Goal: Task Accomplishment & Management: Use online tool/utility

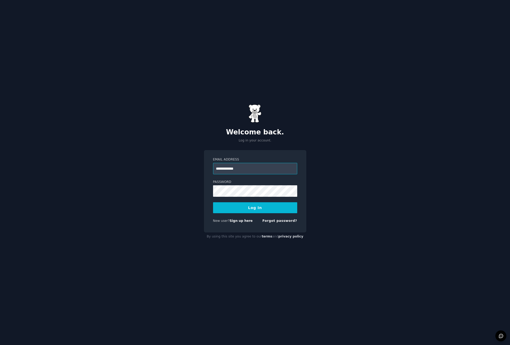
type input "**********"
click at [233, 205] on button "Log In" at bounding box center [255, 208] width 84 height 11
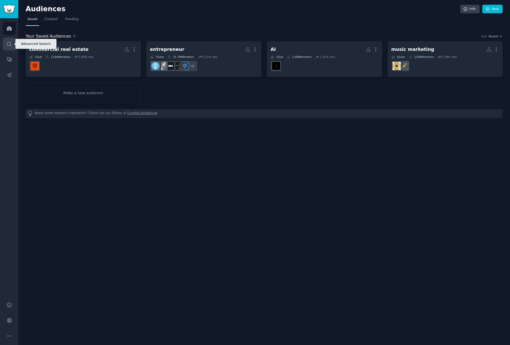
click at [11, 42] on icon "Sidebar" at bounding box center [9, 43] width 5 height 5
